Goal: Entertainment & Leisure: Consume media (video, audio)

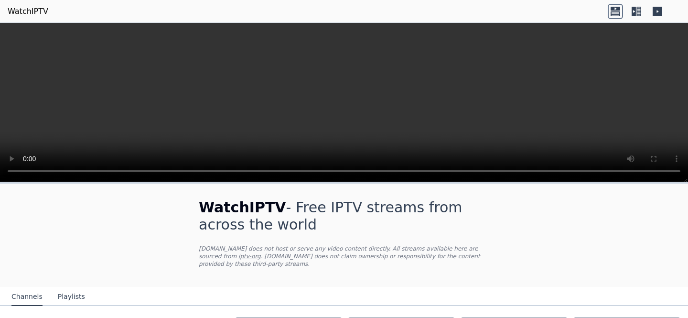
drag, startPoint x: 687, startPoint y: 65, endPoint x: 687, endPoint y: 117, distance: 51.6
click at [687, 116] on video at bounding box center [344, 102] width 688 height 159
click at [687, 117] on video at bounding box center [344, 102] width 688 height 159
click at [454, 207] on h1 "WatchIPTV - Free IPTV streams from across the world" at bounding box center [344, 216] width 290 height 34
click at [471, 86] on video at bounding box center [344, 102] width 688 height 159
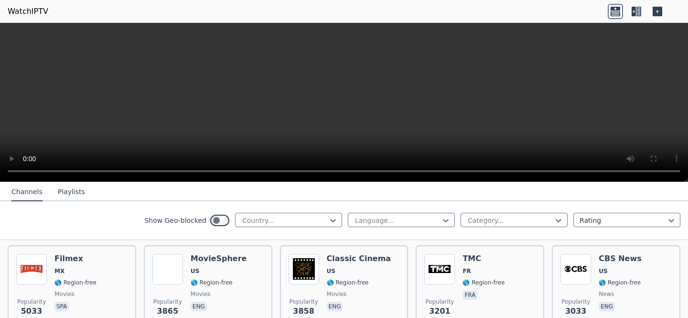
scroll to position [282, 0]
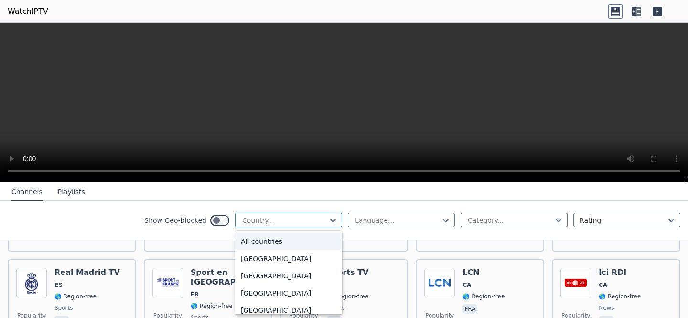
click at [259, 223] on div at bounding box center [284, 220] width 87 height 10
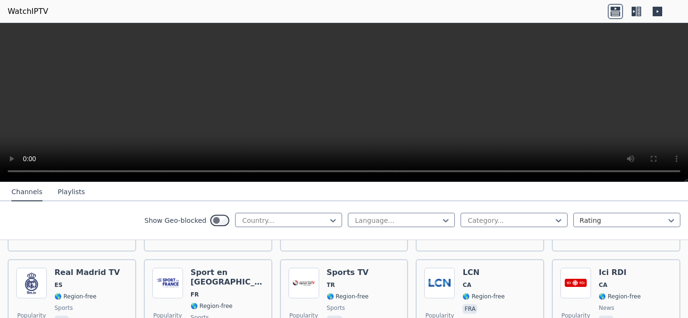
drag, startPoint x: 687, startPoint y: 38, endPoint x: 687, endPoint y: 63, distance: 24.4
click at [687, 63] on video at bounding box center [344, 102] width 688 height 159
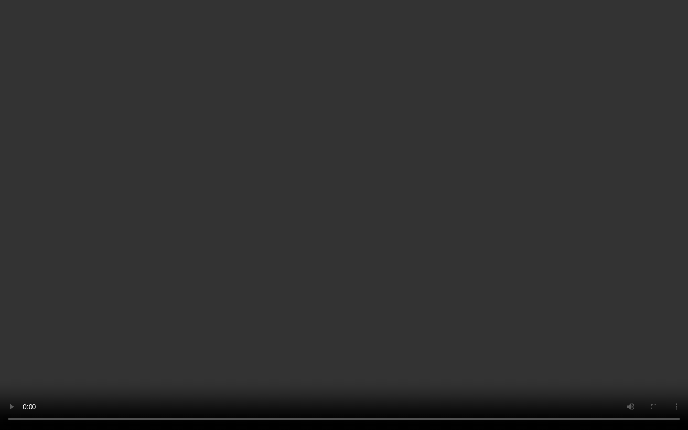
click at [346, 269] on video at bounding box center [344, 215] width 688 height 430
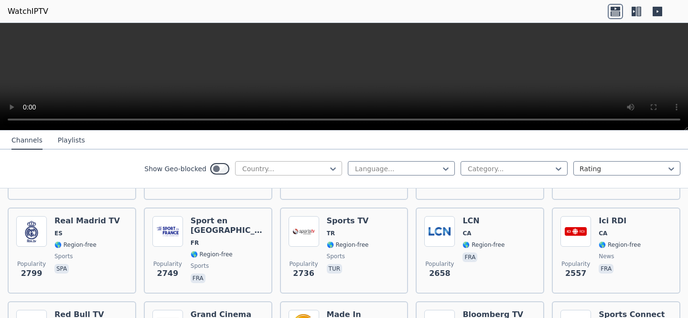
click at [277, 172] on div at bounding box center [284, 169] width 87 height 10
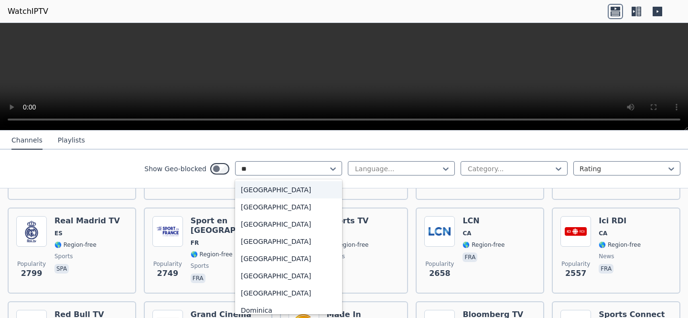
type input "***"
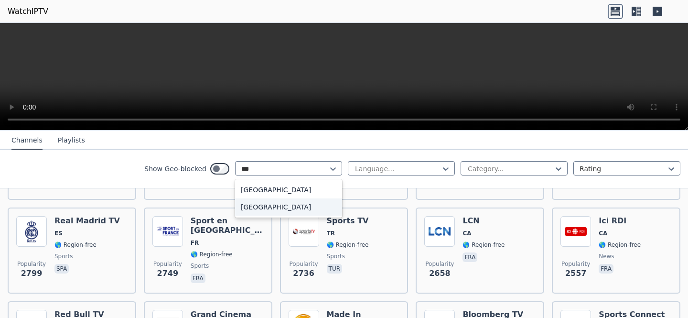
click at [276, 209] on div "[GEOGRAPHIC_DATA]" at bounding box center [288, 206] width 107 height 17
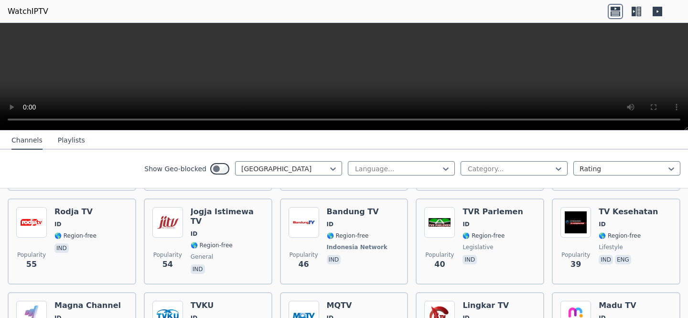
scroll to position [284, 0]
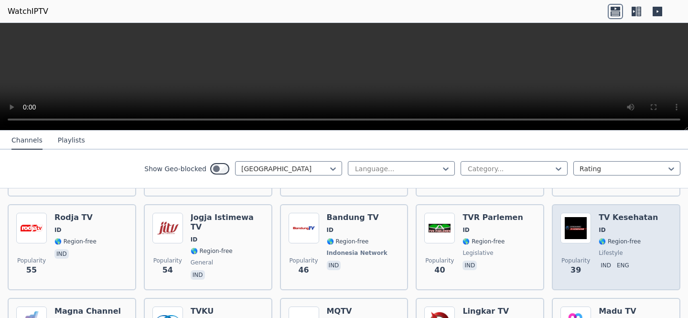
click at [575, 215] on img at bounding box center [575, 228] width 31 height 31
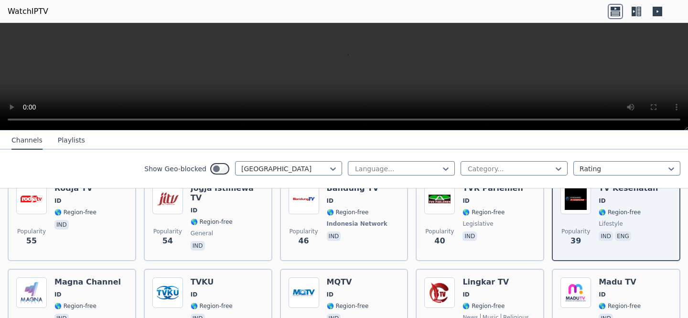
scroll to position [319, 0]
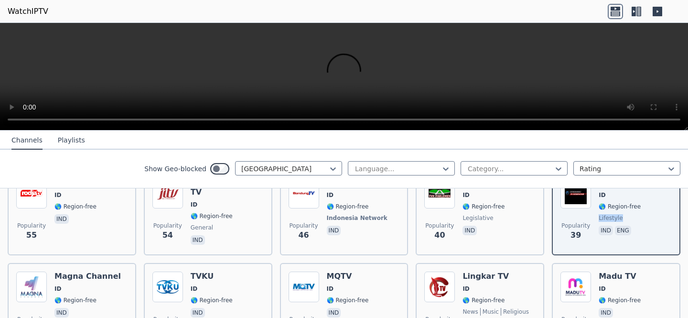
drag, startPoint x: 678, startPoint y: 208, endPoint x: 679, endPoint y: 195, distance: 13.4
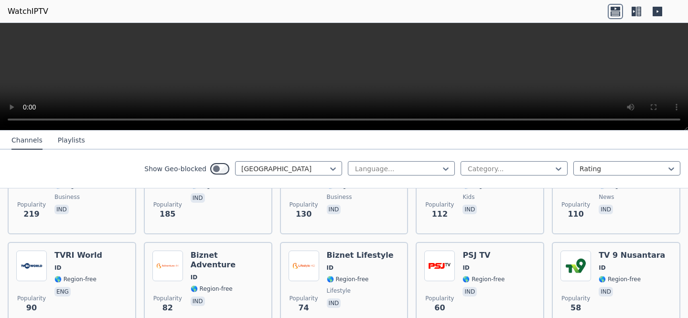
scroll to position [161, 0]
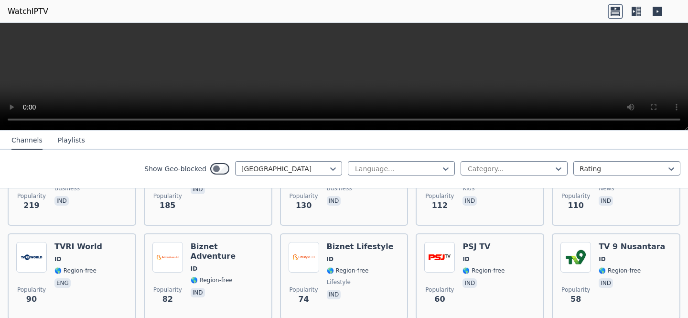
click at [75, 147] on button "Playlists" at bounding box center [71, 140] width 27 height 18
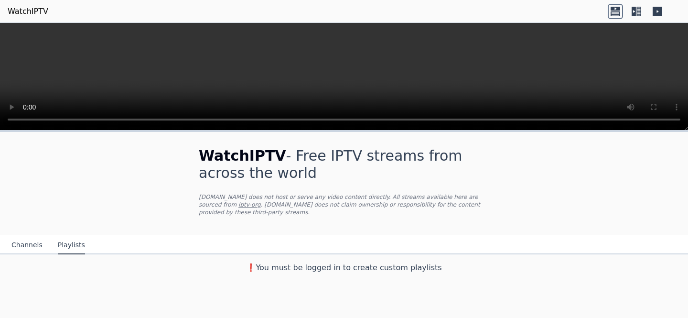
scroll to position [0, 0]
click at [36, 241] on button "Channels" at bounding box center [26, 245] width 31 height 18
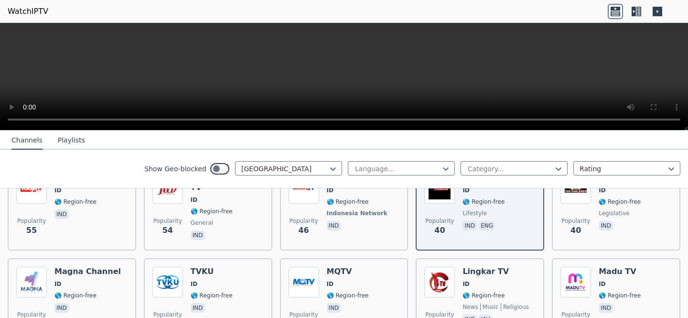
scroll to position [332, 0]
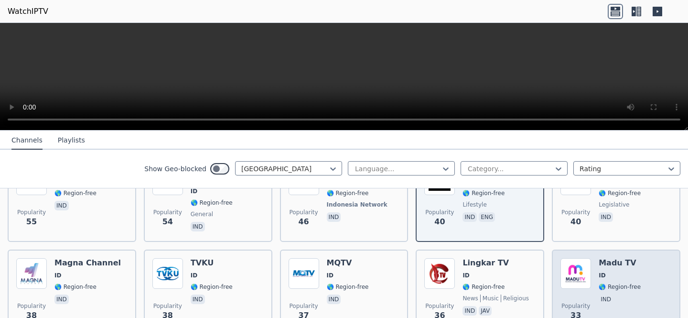
click at [607, 271] on span "ID" at bounding box center [619, 275] width 42 height 8
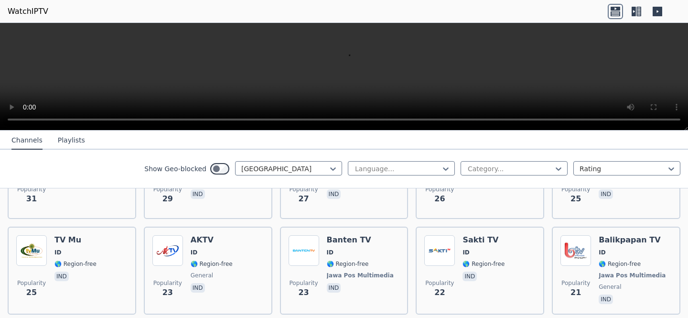
scroll to position [536, 0]
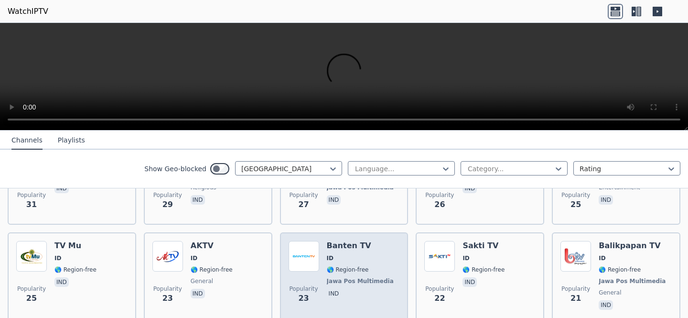
click at [322, 242] on div "Popularity 23 Banten TV ID 🌎 Region-free Jawa Pos Multimedia ind" at bounding box center [343, 276] width 111 height 71
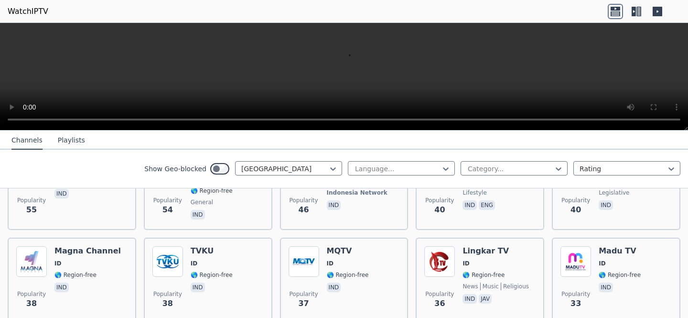
scroll to position [329, 0]
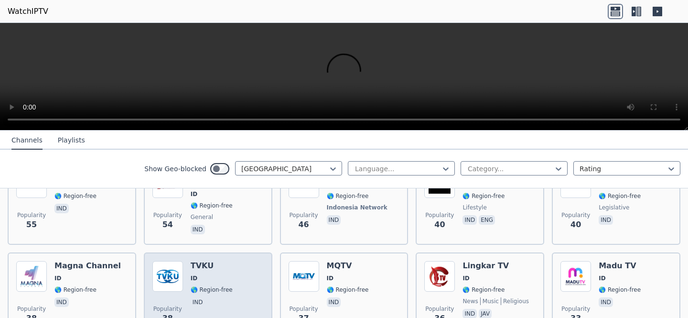
click at [221, 261] on h6 "TVKU" at bounding box center [212, 266] width 42 height 10
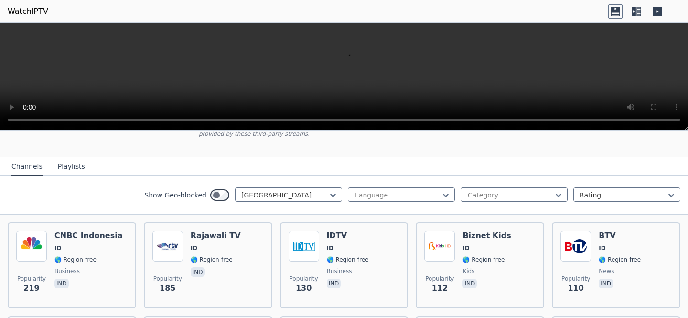
scroll to position [73, 0]
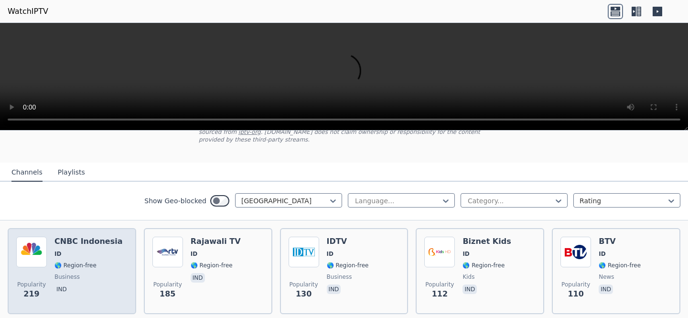
click at [97, 238] on div "CNBC Indonesia ID 🌎 Region-free business ind" at bounding box center [88, 270] width 68 height 69
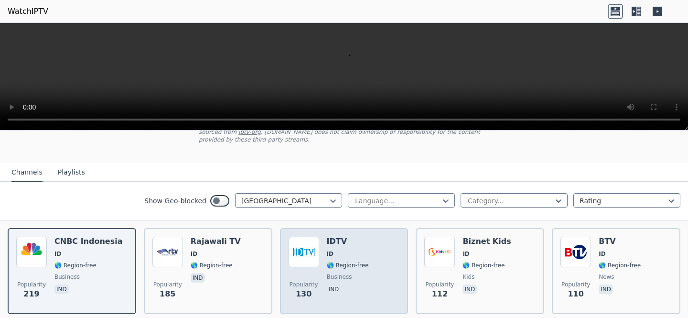
click at [354, 250] on span "ID" at bounding box center [348, 254] width 42 height 8
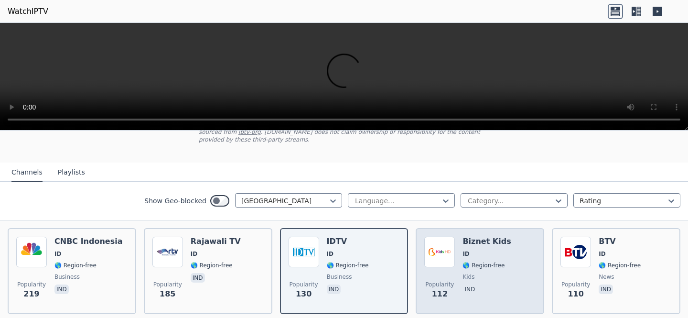
click at [486, 261] on span "🌎 Region-free" at bounding box center [483, 265] width 42 height 8
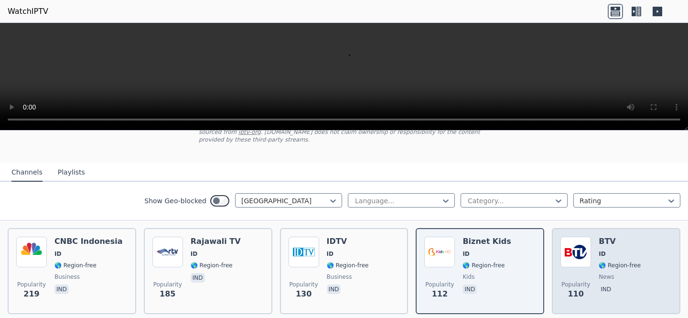
click at [607, 261] on span "🌎 Region-free" at bounding box center [619, 265] width 42 height 8
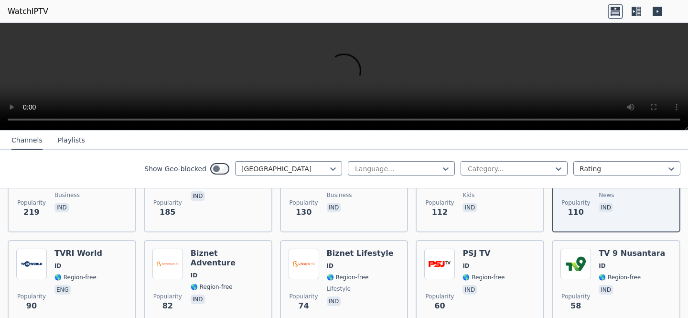
scroll to position [171, 0]
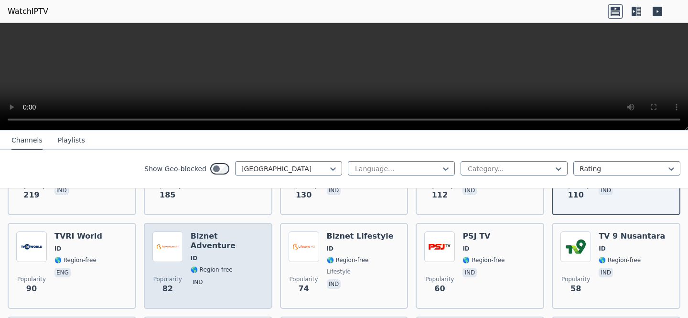
click at [219, 232] on h6 "Biznet Adventure" at bounding box center [227, 240] width 73 height 19
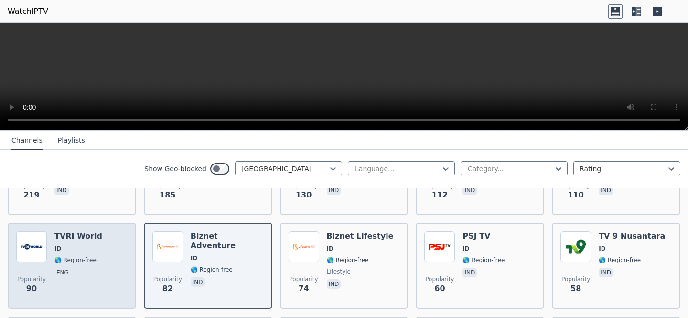
click at [64, 245] on span "ID" at bounding box center [78, 249] width 48 height 8
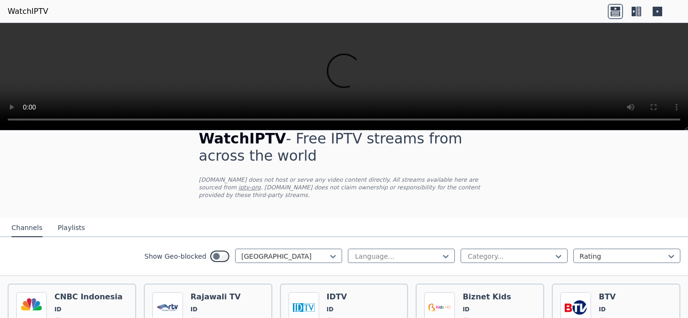
scroll to position [8, 0]
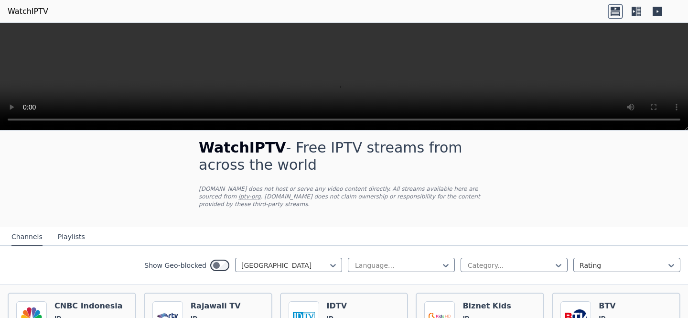
click at [283, 249] on div "Show Geo-blocked Indonesia Language... Category... Rating" at bounding box center [344, 265] width 688 height 39
click at [282, 257] on div "[GEOGRAPHIC_DATA]" at bounding box center [288, 264] width 107 height 14
click at [282, 260] on div at bounding box center [284, 265] width 87 height 10
click at [320, 260] on div at bounding box center [284, 265] width 87 height 10
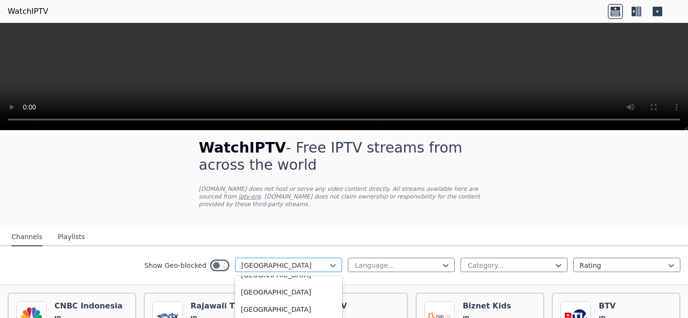
click at [292, 261] on div at bounding box center [284, 265] width 87 height 10
click at [212, 257] on div "Show Geo-blocked 206 results available. Use Up and Down to choose options, pres…" at bounding box center [243, 264] width 198 height 15
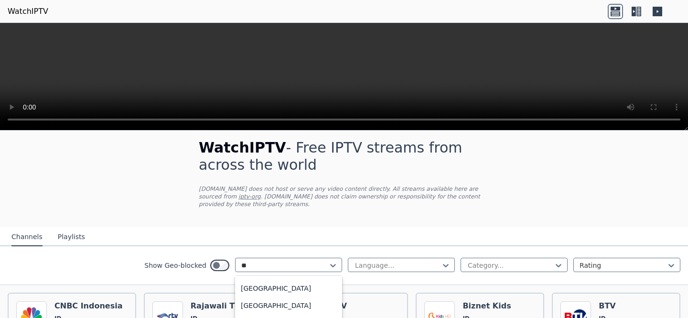
scroll to position [308, 0]
type input "***"
click at [264, 312] on div "[GEOGRAPHIC_DATA]" at bounding box center [288, 320] width 107 height 17
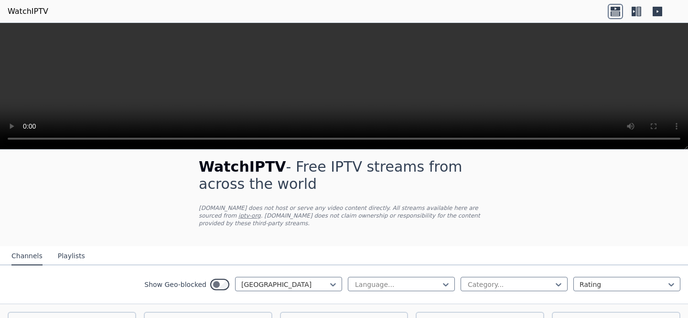
drag, startPoint x: 687, startPoint y: 129, endPoint x: 686, endPoint y: 150, distance: 21.5
click at [686, 149] on div at bounding box center [344, 86] width 688 height 127
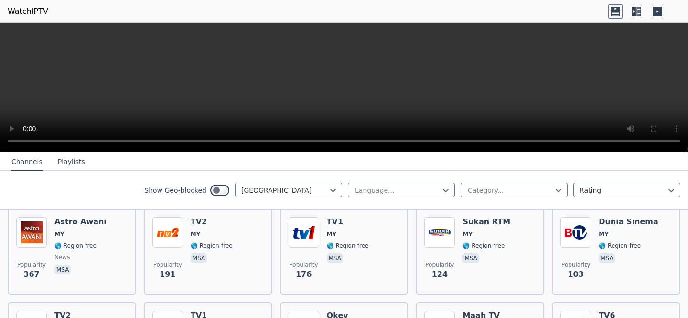
scroll to position [123, 0]
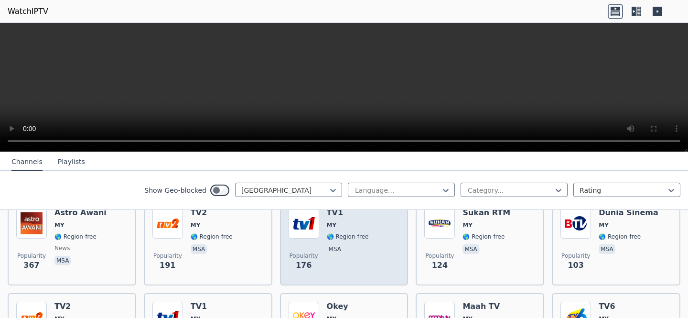
click at [330, 223] on div "TV1 MY 🌎 Region-free msa" at bounding box center [348, 242] width 42 height 69
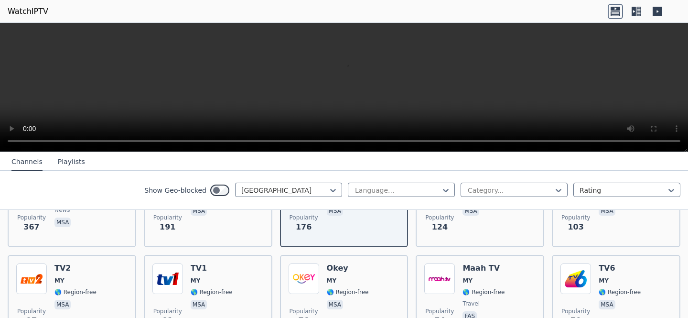
scroll to position [171, 0]
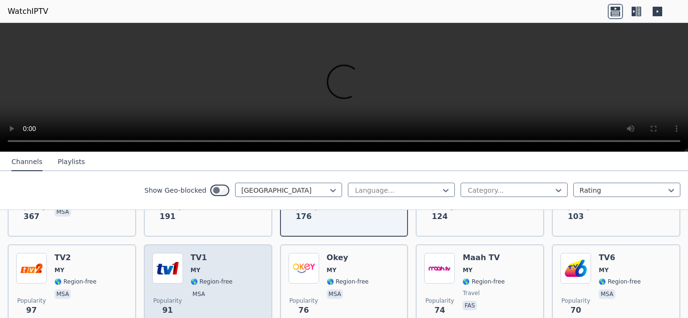
click at [225, 266] on div "TV1 MY 🌎 Region-free msa" at bounding box center [212, 287] width 42 height 69
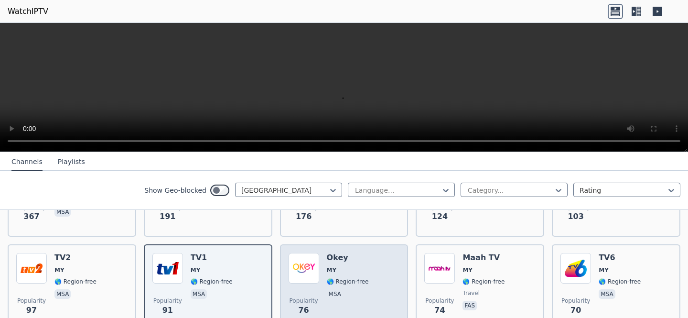
click at [354, 266] on span "MY" at bounding box center [348, 270] width 42 height 8
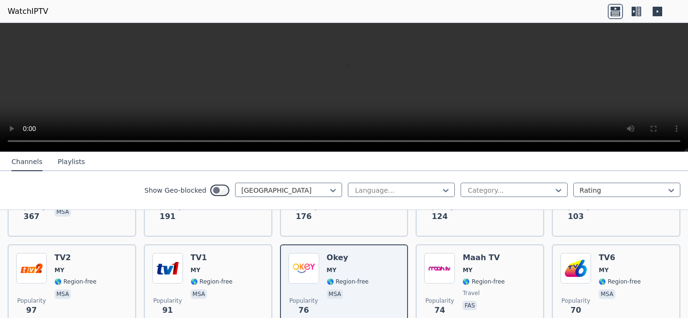
scroll to position [310, 0]
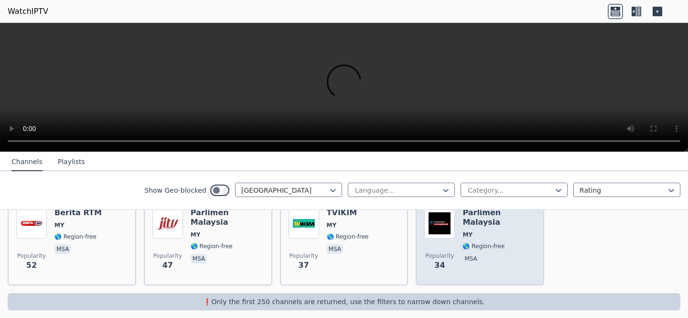
click at [466, 231] on span "MY" at bounding box center [467, 235] width 10 height 8
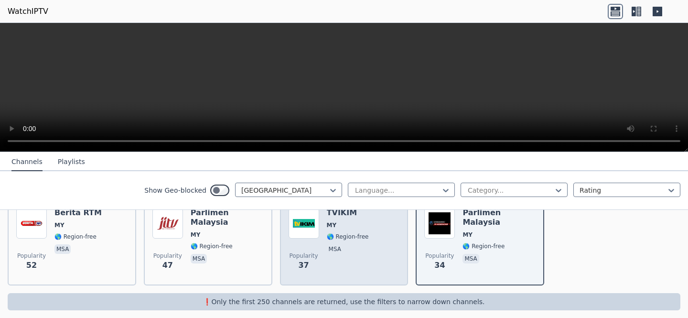
click at [349, 233] on div "TVIKIM MY 🌎 Region-free msa" at bounding box center [348, 242] width 42 height 69
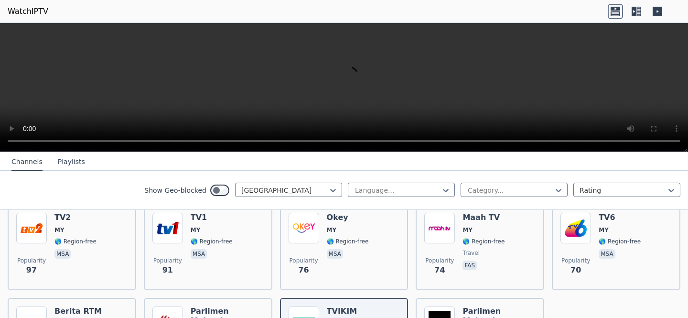
scroll to position [266, 0]
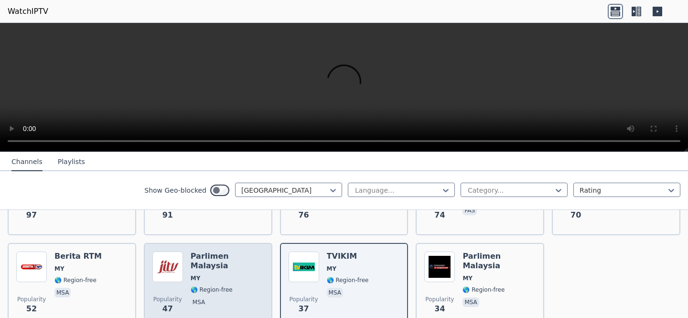
click at [197, 286] on span "🌎 Region-free" at bounding box center [212, 290] width 42 height 8
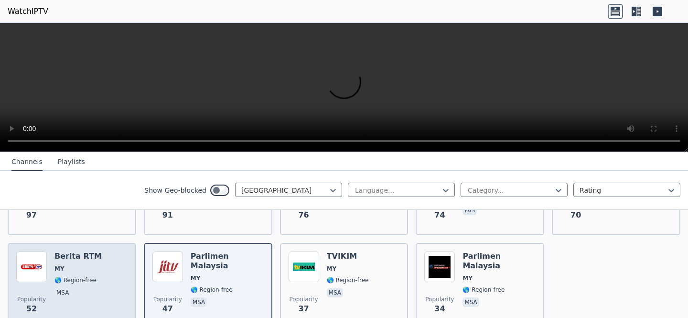
click at [80, 266] on div "Berita RTM MY 🌎 Region-free msa" at bounding box center [77, 285] width 47 height 69
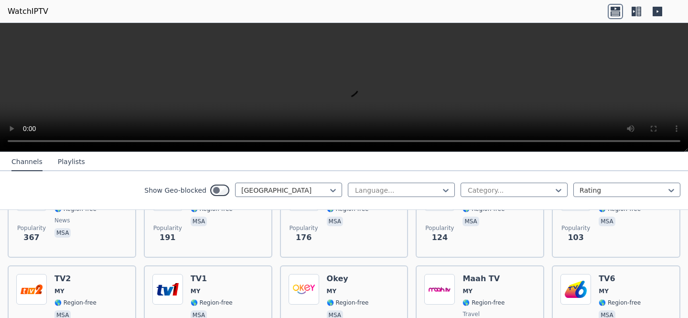
scroll to position [122, 0]
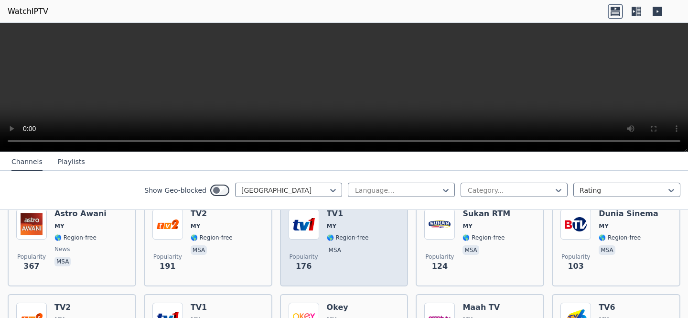
click at [343, 222] on span "MY" at bounding box center [348, 226] width 42 height 8
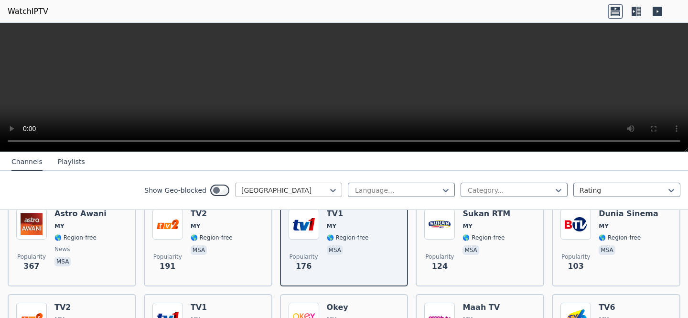
click at [263, 189] on div at bounding box center [284, 190] width 87 height 10
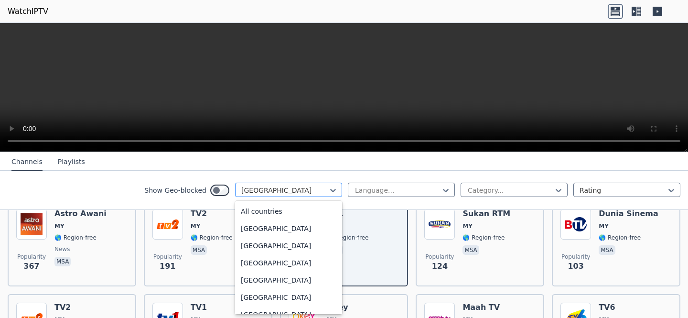
scroll to position [1851, 0]
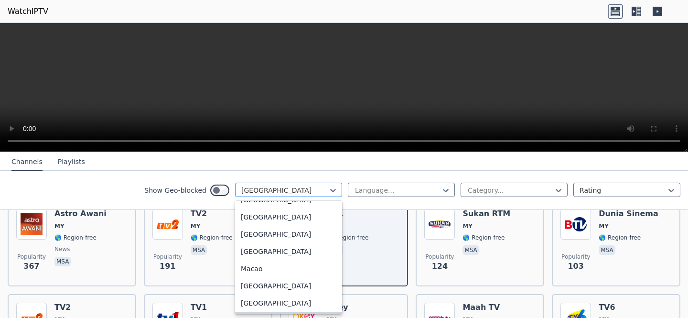
type input "*"
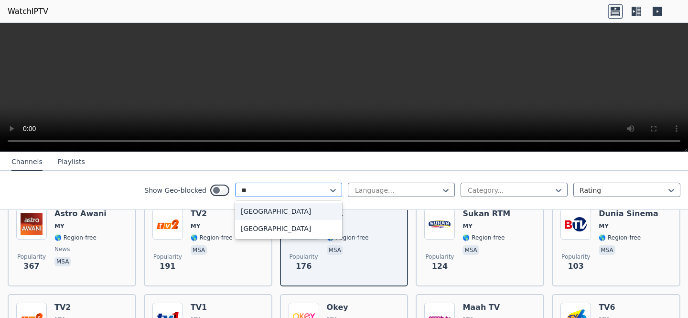
type input "*"
type input "***"
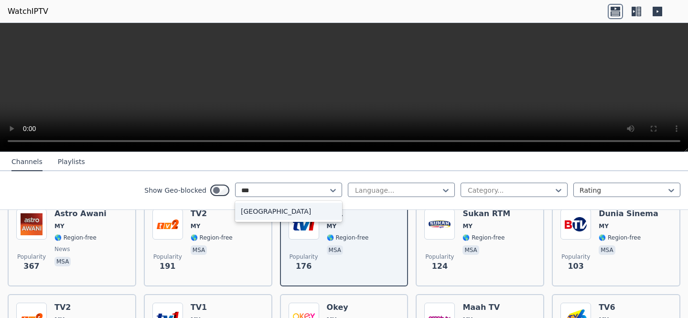
click at [266, 212] on div "[GEOGRAPHIC_DATA]" at bounding box center [288, 210] width 107 height 17
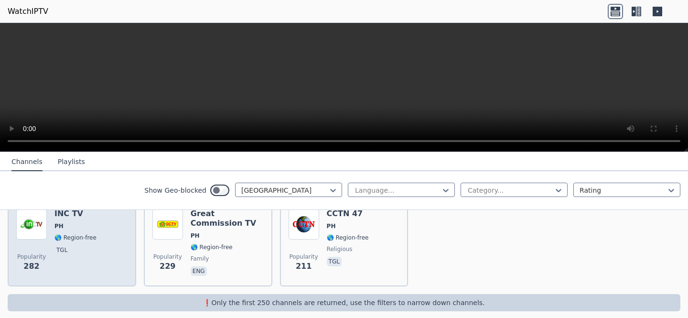
click at [72, 234] on div "INC TV PH 🌎 Region-free tgl" at bounding box center [75, 243] width 42 height 69
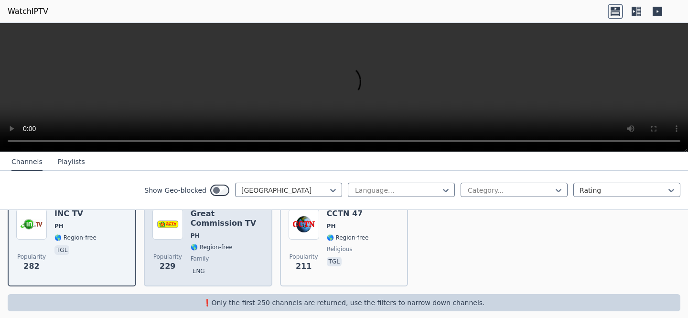
click at [215, 232] on span "PH" at bounding box center [227, 236] width 73 height 8
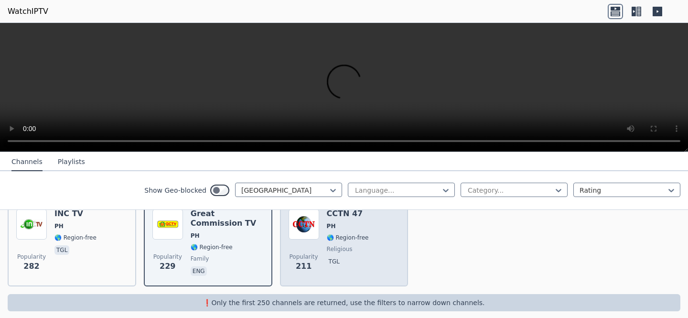
click at [335, 245] on span "religious" at bounding box center [340, 249] width 26 height 8
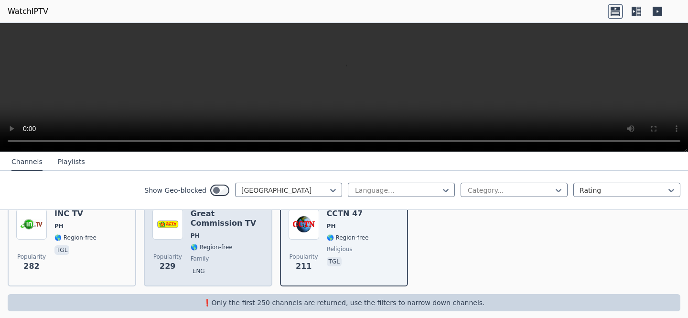
click at [248, 232] on span "PH" at bounding box center [227, 236] width 73 height 8
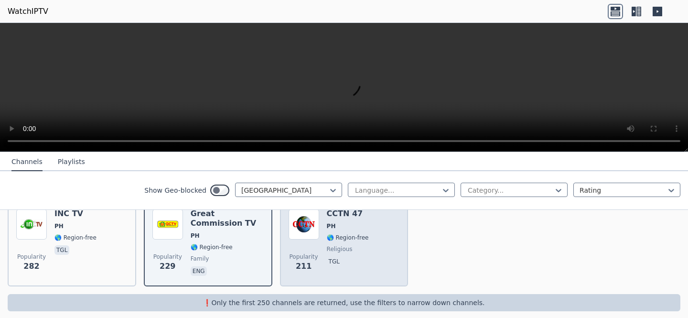
click at [342, 234] on span "🌎 Region-free" at bounding box center [348, 238] width 42 height 8
